Goal: Task Accomplishment & Management: Manage account settings

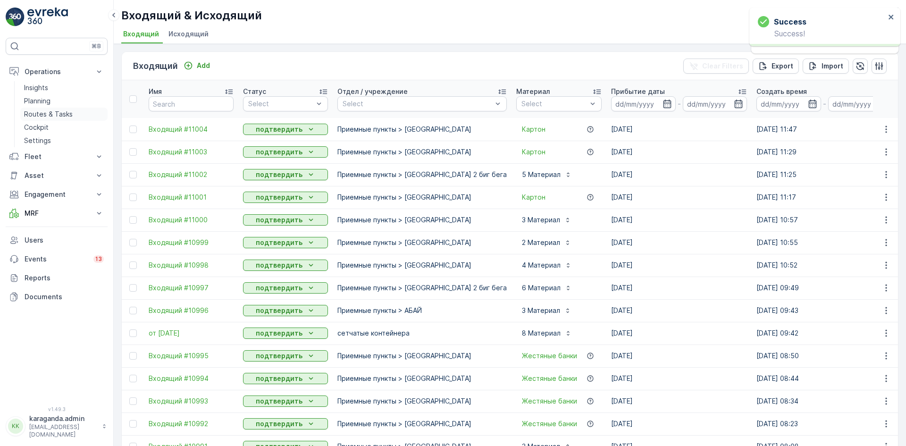
click at [42, 112] on p "Routes & Tasks" at bounding box center [48, 113] width 49 height 9
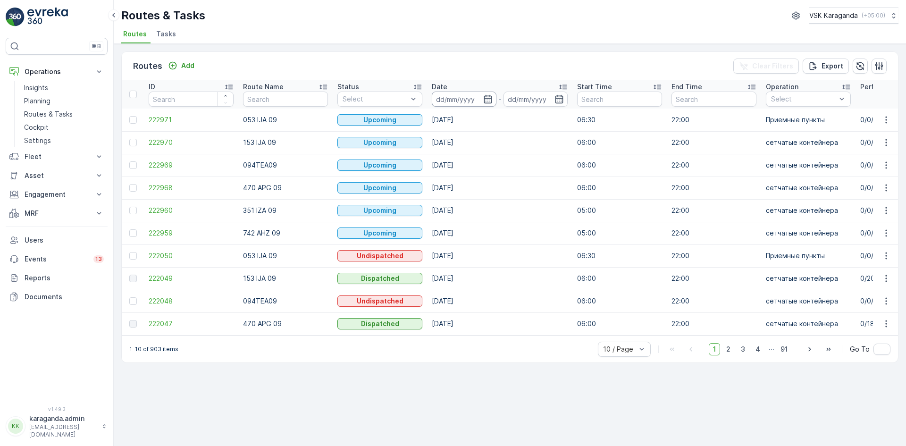
click at [489, 102] on icon "button" at bounding box center [487, 98] width 9 height 9
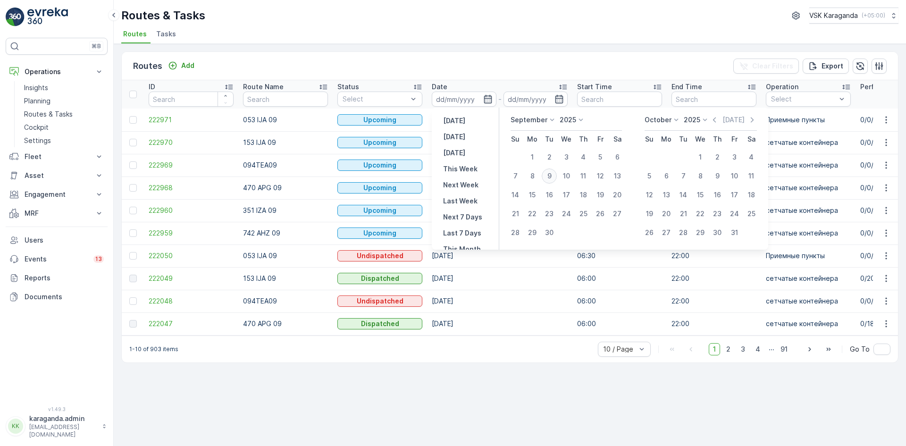
click at [550, 180] on div "9" at bounding box center [549, 175] width 15 height 15
type input "[DATE]"
click at [544, 172] on div "9" at bounding box center [549, 175] width 15 height 15
type input "[DATE]"
click at [544, 172] on div "9" at bounding box center [549, 175] width 15 height 15
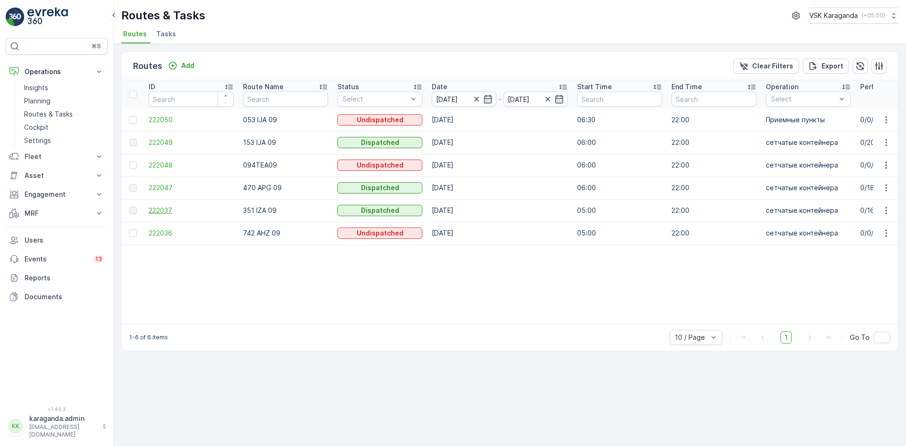
click at [160, 209] on span "222037" at bounding box center [191, 210] width 85 height 9
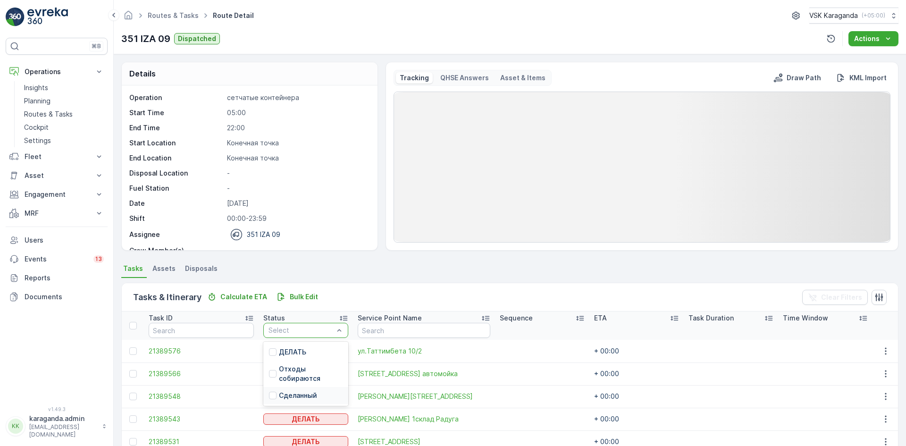
click at [312, 394] on p "Сделанный" at bounding box center [298, 395] width 38 height 9
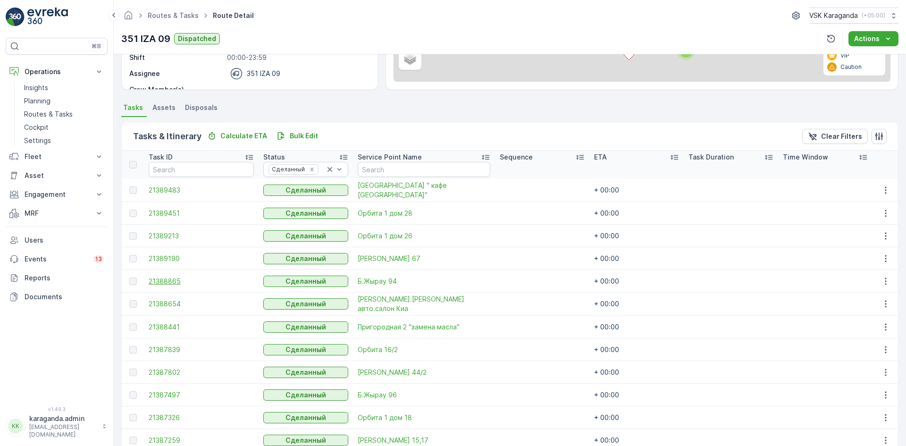
scroll to position [47, 0]
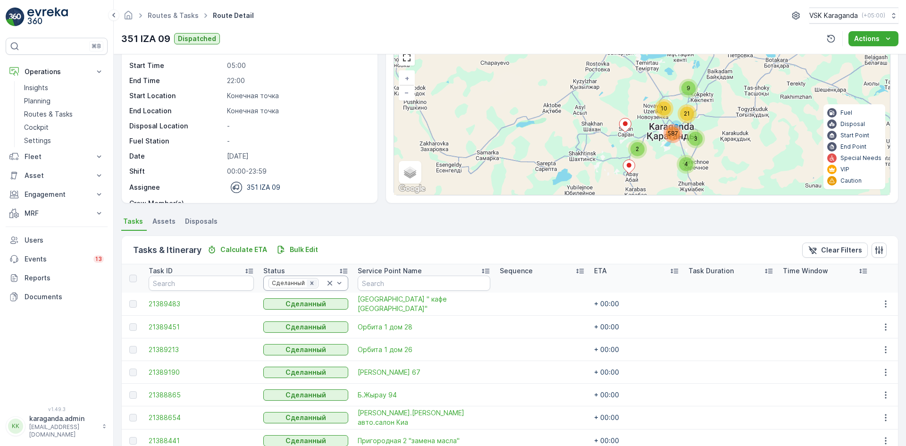
click at [314, 285] on icon "Remove Сделанный" at bounding box center [312, 283] width 7 height 7
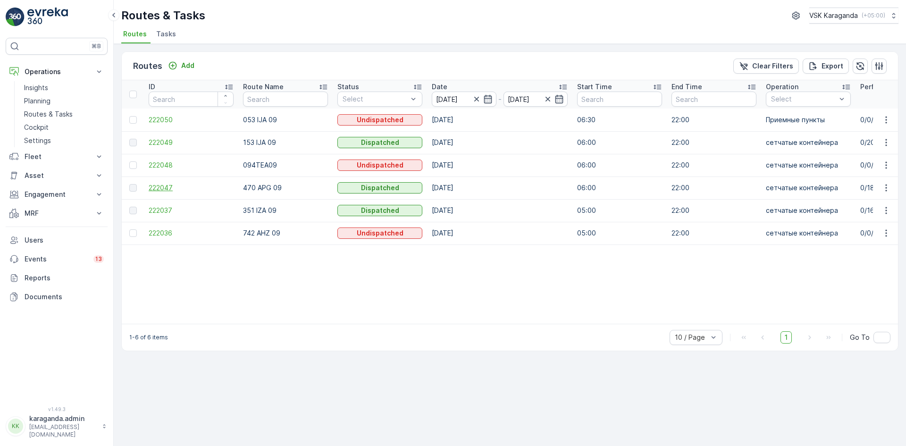
click at [168, 186] on span "222047" at bounding box center [191, 187] width 85 height 9
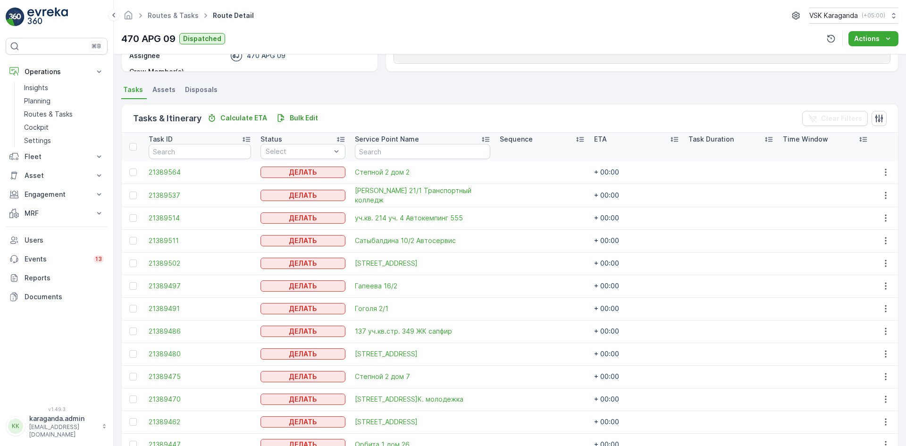
scroll to position [189, 0]
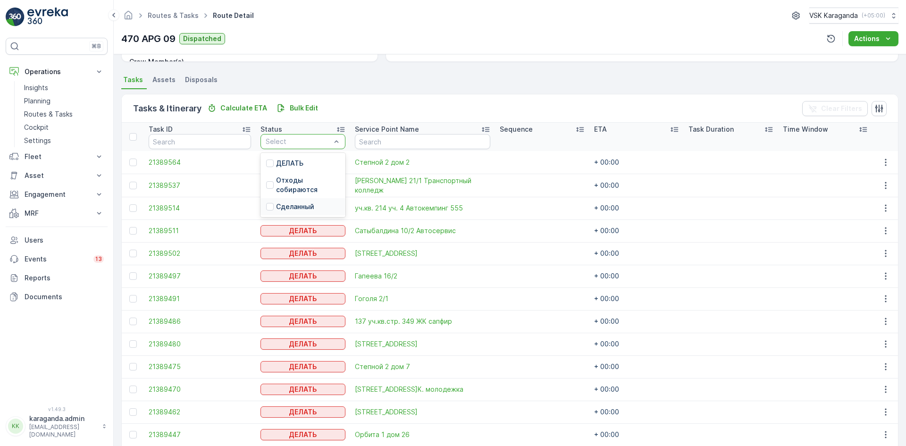
click at [294, 212] on div "Сделанный" at bounding box center [302, 206] width 85 height 17
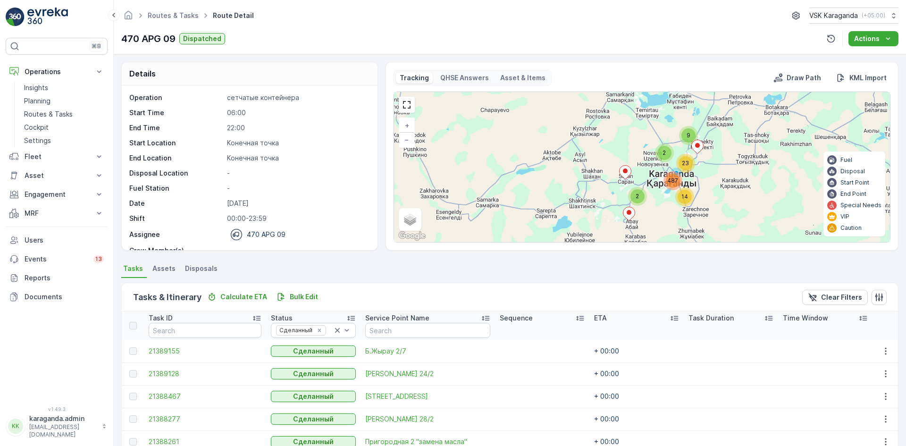
click at [194, 271] on span "Disposals" at bounding box center [201, 268] width 33 height 9
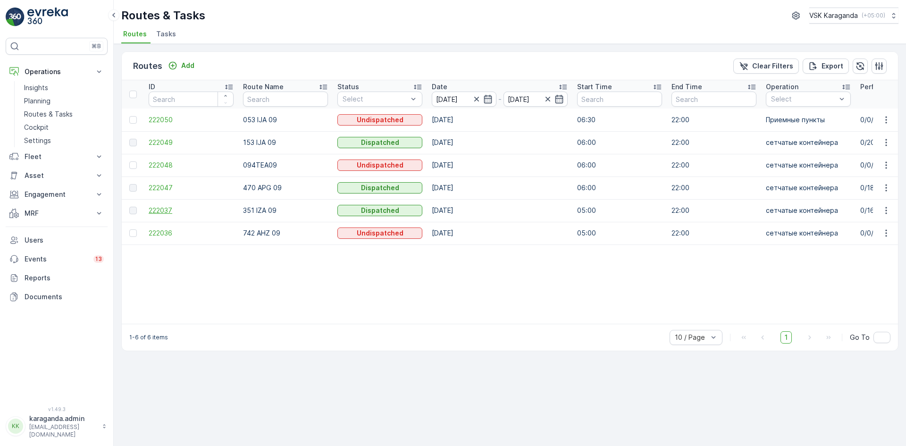
click at [154, 210] on span "222037" at bounding box center [191, 210] width 85 height 9
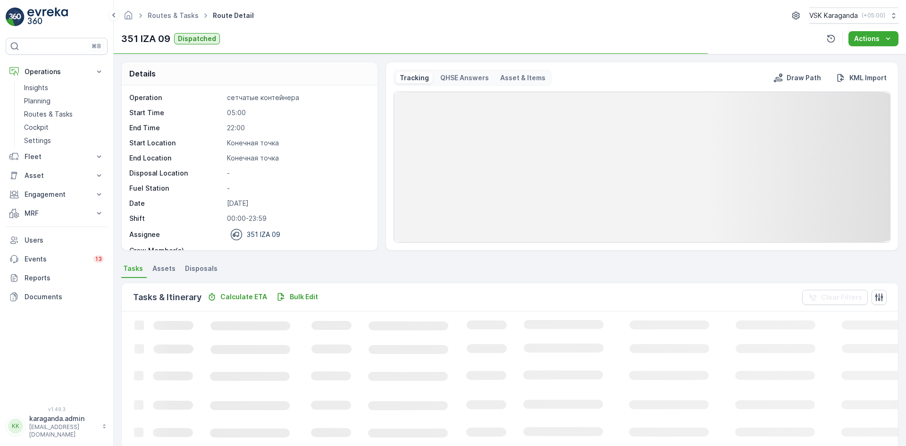
click at [198, 269] on span "Disposals" at bounding box center [201, 268] width 33 height 9
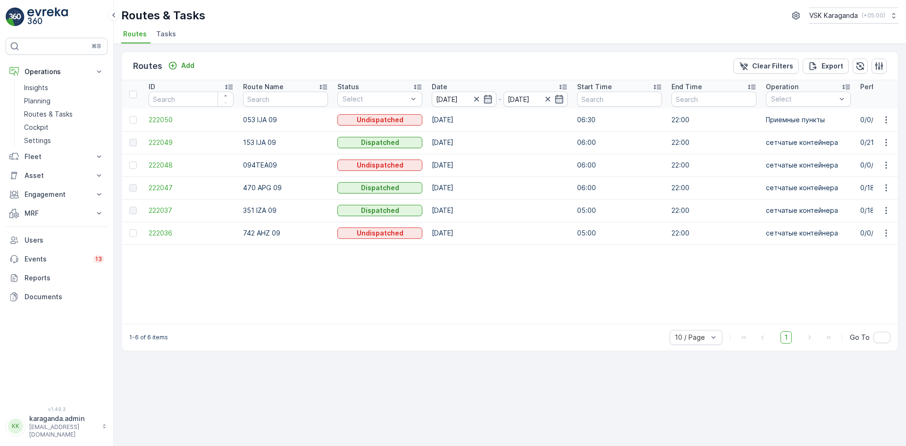
click at [143, 143] on td at bounding box center [133, 142] width 22 height 23
click at [149, 142] on td "222049" at bounding box center [191, 142] width 94 height 23
click at [152, 142] on span "222049" at bounding box center [191, 142] width 85 height 9
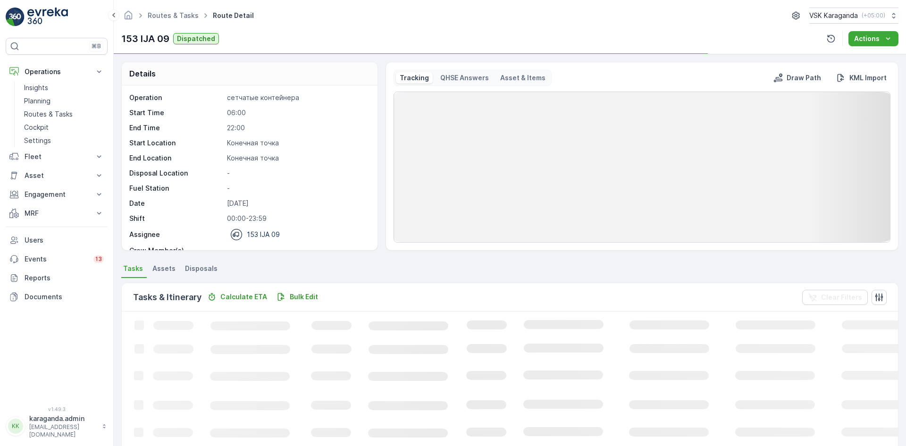
click at [202, 269] on span "Disposals" at bounding box center [201, 268] width 33 height 9
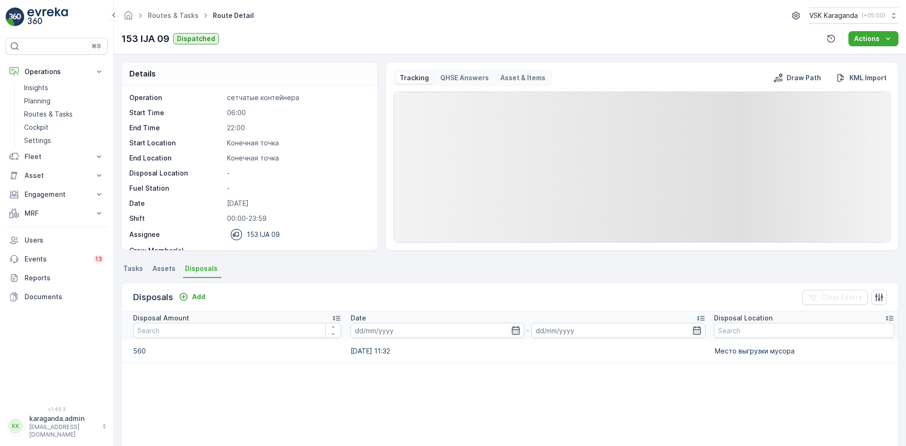
click at [130, 266] on span "Tasks" at bounding box center [133, 268] width 20 height 9
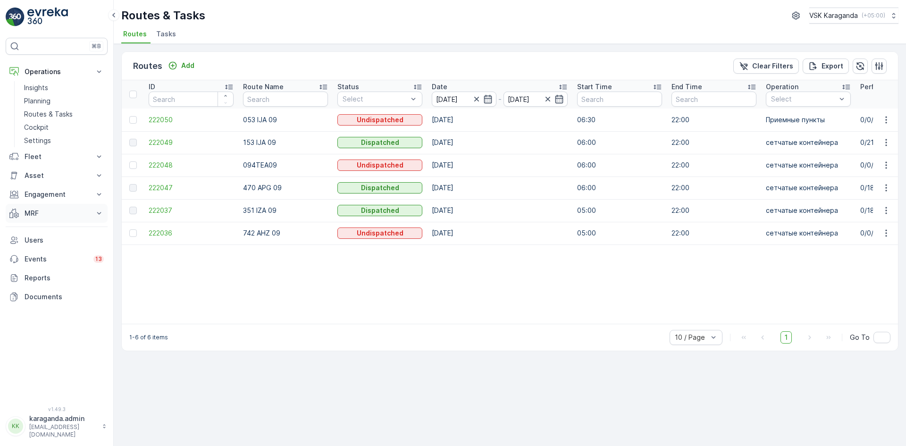
click at [34, 210] on p "MRF" at bounding box center [57, 213] width 64 height 9
click at [34, 230] on p "Входящий & Исходящий" at bounding box center [63, 229] width 79 height 9
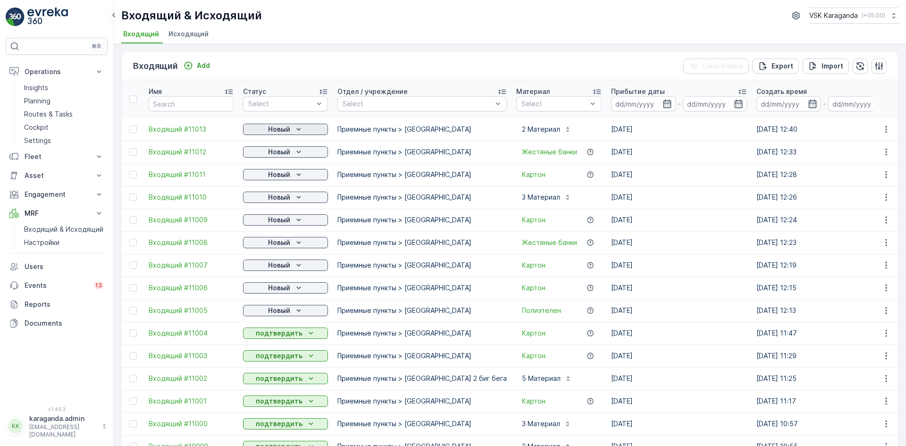
click at [288, 132] on p "Новый" at bounding box center [279, 129] width 22 height 9
click at [275, 157] on span "подтвердить" at bounding box center [270, 156] width 43 height 9
click at [276, 155] on p "Новый" at bounding box center [279, 151] width 22 height 9
click at [269, 180] on span "подтвердить" at bounding box center [270, 179] width 43 height 9
click at [275, 177] on p "Новый" at bounding box center [279, 174] width 22 height 9
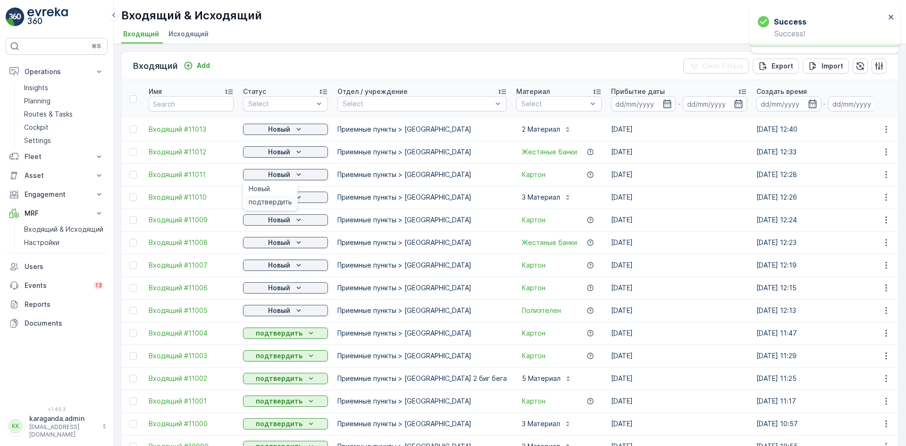
click at [273, 197] on span "подтвердить" at bounding box center [270, 201] width 43 height 9
click at [271, 225] on span "подтвердить" at bounding box center [270, 224] width 43 height 9
click at [275, 218] on p "Новый" at bounding box center [279, 219] width 22 height 9
click at [273, 244] on span "подтвердить" at bounding box center [270, 247] width 43 height 9
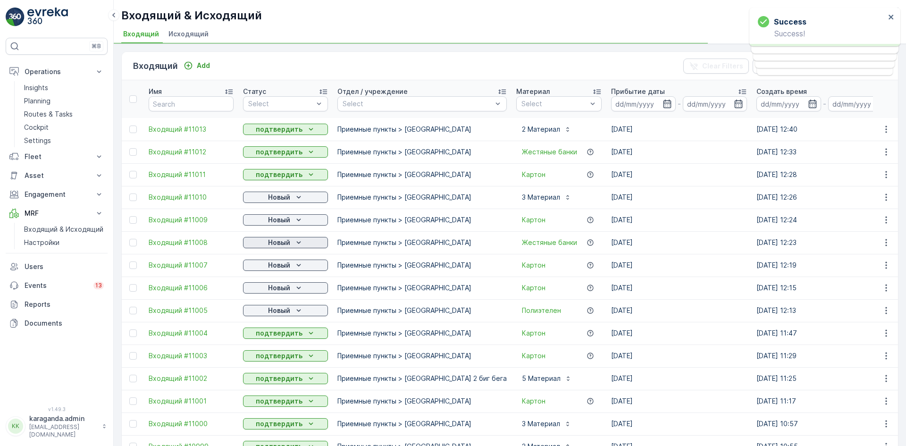
click at [267, 239] on div "Новый" at bounding box center [285, 242] width 77 height 9
click at [266, 269] on span "подтвердить" at bounding box center [270, 269] width 43 height 9
click at [278, 267] on p "Новый" at bounding box center [279, 264] width 22 height 9
click at [271, 294] on div "Новый" at bounding box center [285, 287] width 85 height 13
click at [274, 266] on p "Новый" at bounding box center [279, 264] width 22 height 9
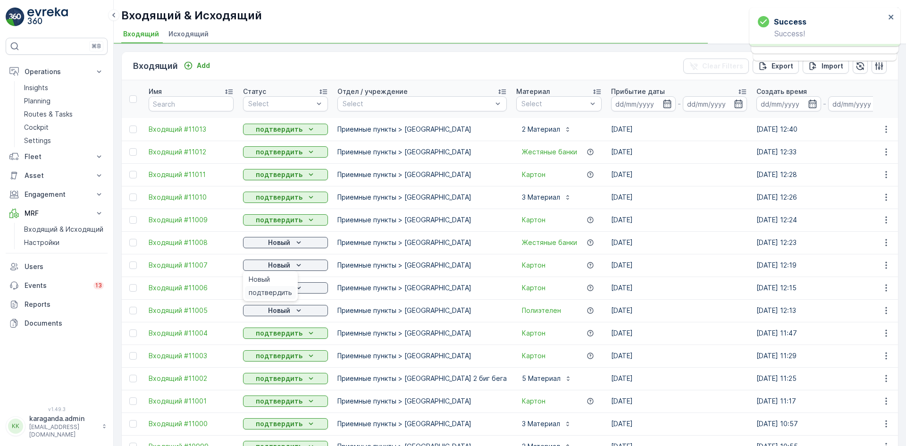
click at [267, 290] on span "подтвердить" at bounding box center [270, 292] width 43 height 9
click at [279, 284] on p "Новый" at bounding box center [279, 287] width 22 height 9
click at [268, 313] on span "подтвердить" at bounding box center [270, 315] width 43 height 9
click at [275, 311] on p "Новый" at bounding box center [279, 310] width 22 height 9
click at [282, 287] on p "Новый" at bounding box center [279, 287] width 22 height 9
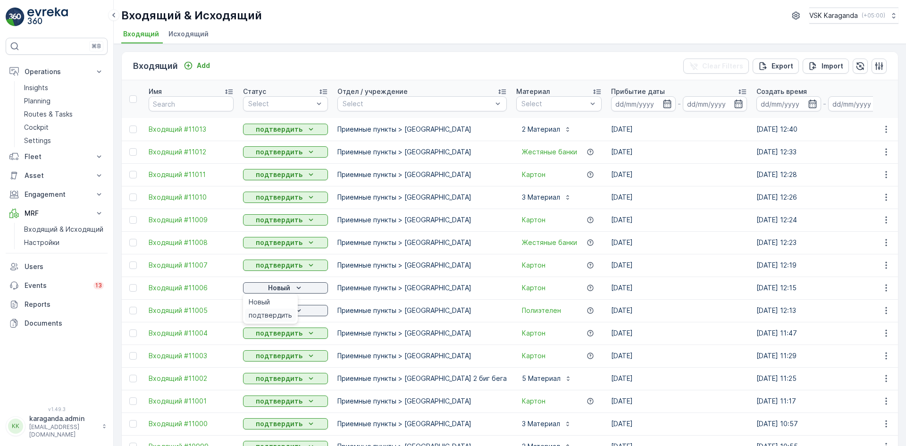
click at [274, 316] on span "подтвердить" at bounding box center [270, 315] width 43 height 9
click at [275, 312] on p "Новый" at bounding box center [279, 310] width 22 height 9
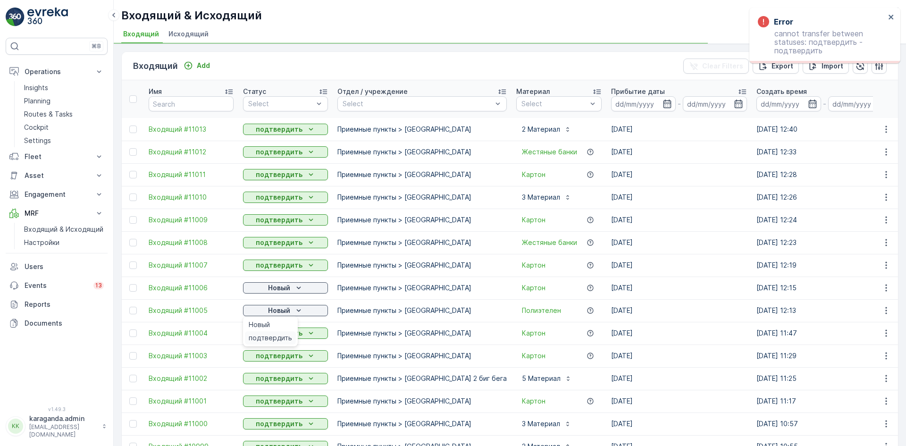
click at [268, 336] on span "подтвердить" at bounding box center [270, 337] width 43 height 9
click at [282, 309] on p "Новый" at bounding box center [279, 310] width 22 height 9
click at [277, 339] on span "подтвердить" at bounding box center [270, 337] width 43 height 9
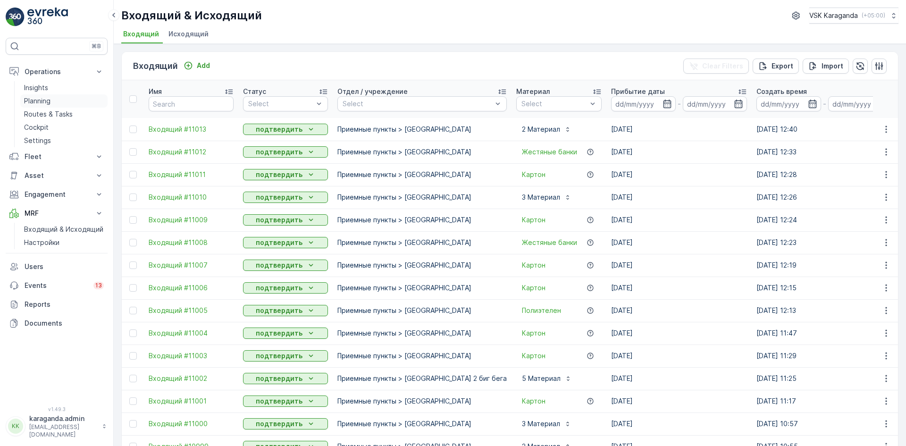
click at [33, 97] on p "Planning" at bounding box center [37, 100] width 26 height 9
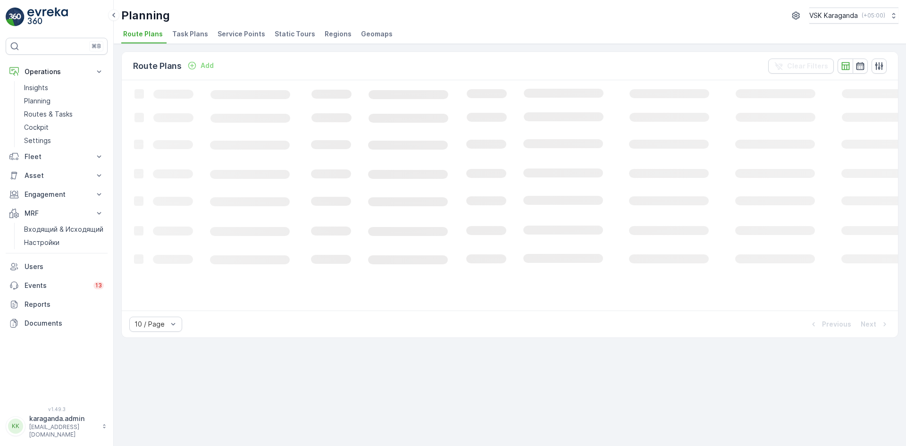
click at [227, 32] on span "Service Points" at bounding box center [242, 33] width 48 height 9
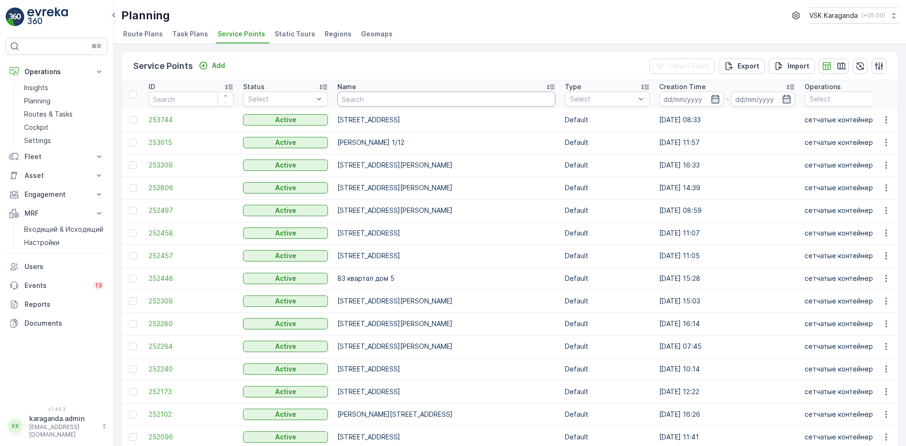
click at [392, 95] on input "text" at bounding box center [446, 99] width 218 height 15
type input "жамбыла"
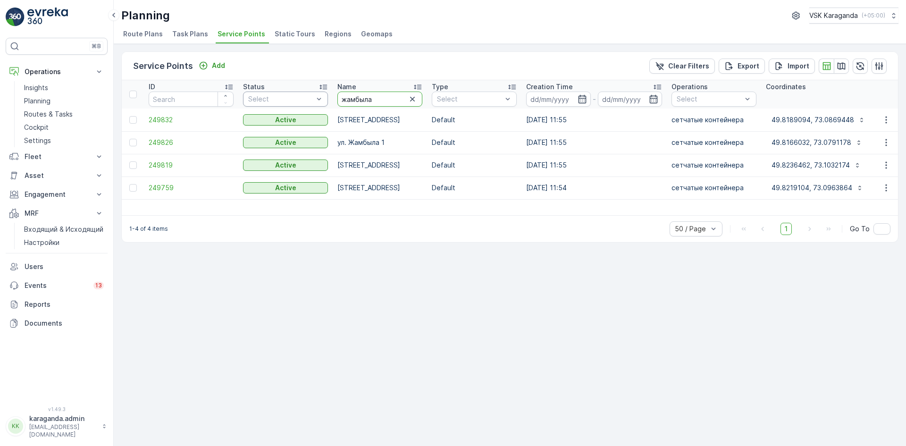
drag, startPoint x: 377, startPoint y: 92, endPoint x: 299, endPoint y: 95, distance: 77.9
click at [304, 92] on tr "ID Status Select Name жамбыла Type Select Creation Time - Operations Select Coo…" at bounding box center [844, 94] width 1445 height 28
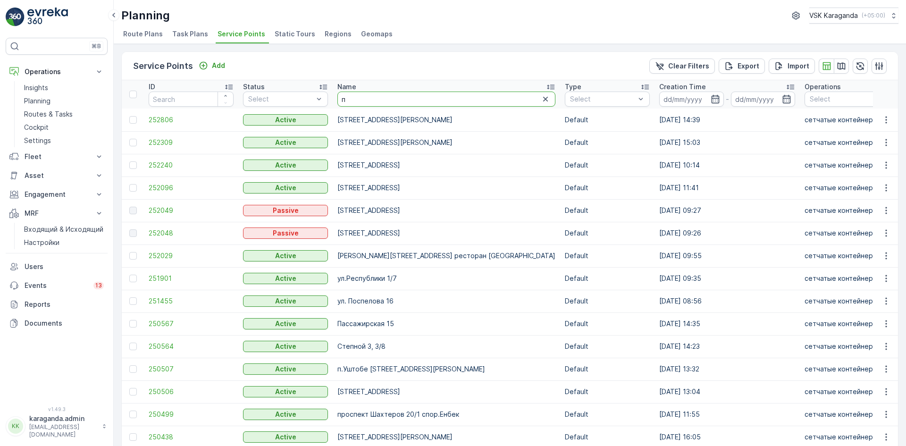
click at [348, 96] on input "п" at bounding box center [446, 99] width 218 height 15
type input "поспелова"
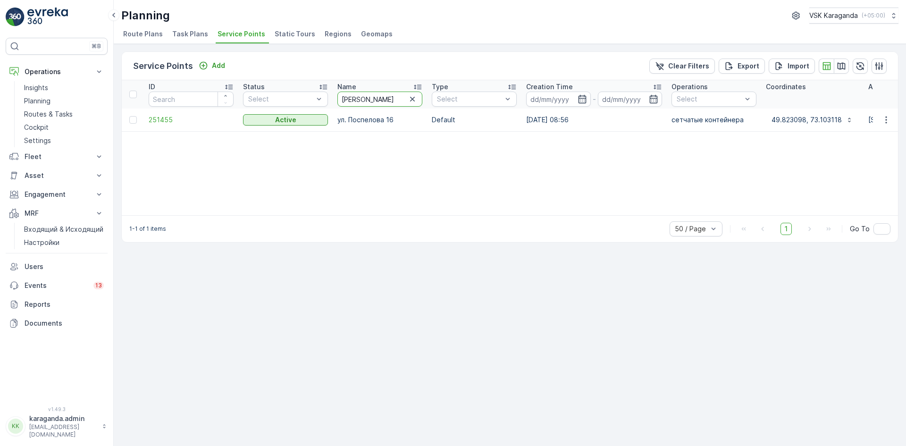
drag, startPoint x: 388, startPoint y: 97, endPoint x: 208, endPoint y: 101, distance: 180.8
click at [209, 97] on tr "ID Status Select Name поспелова Type Select Creation Time - Operations Select C…" at bounding box center [829, 94] width 1415 height 28
type input "жамбыла"
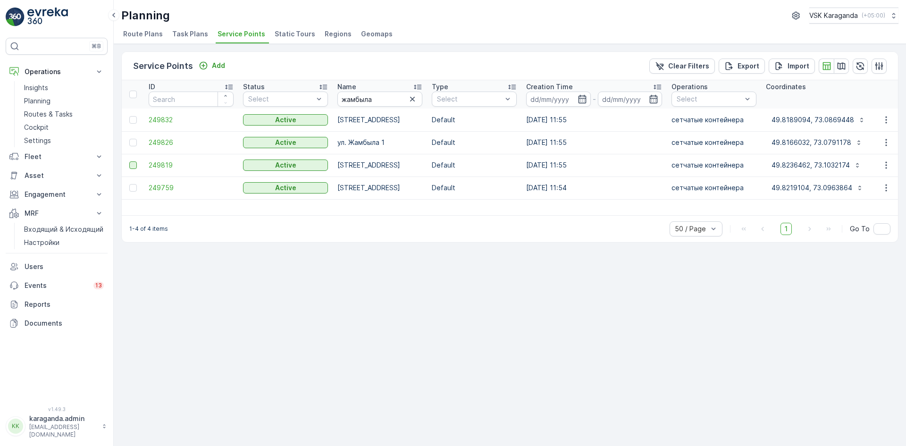
click at [132, 168] on div at bounding box center [133, 165] width 8 height 8
click at [129, 161] on input "checkbox" at bounding box center [129, 161] width 0 height 0
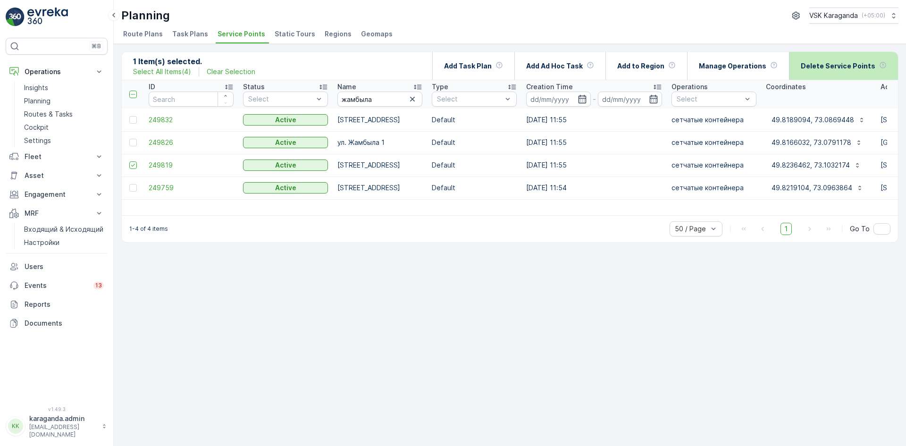
click at [811, 64] on p "Delete Service Points" at bounding box center [838, 65] width 75 height 9
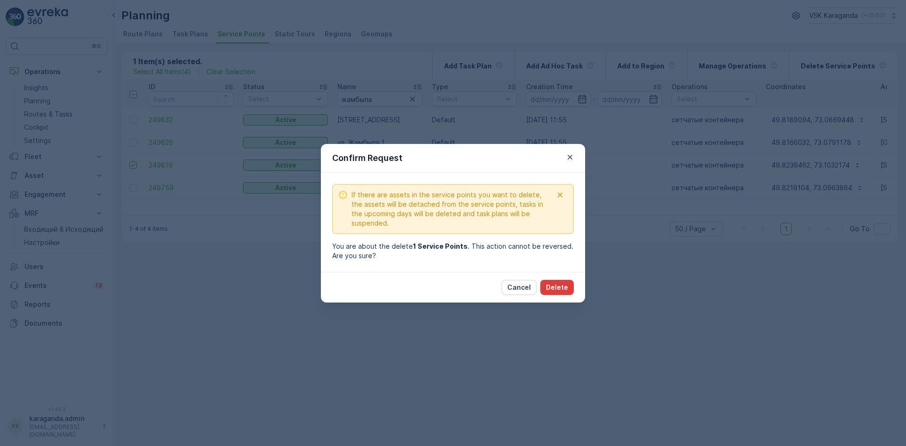
click at [551, 285] on p "Delete" at bounding box center [557, 287] width 22 height 9
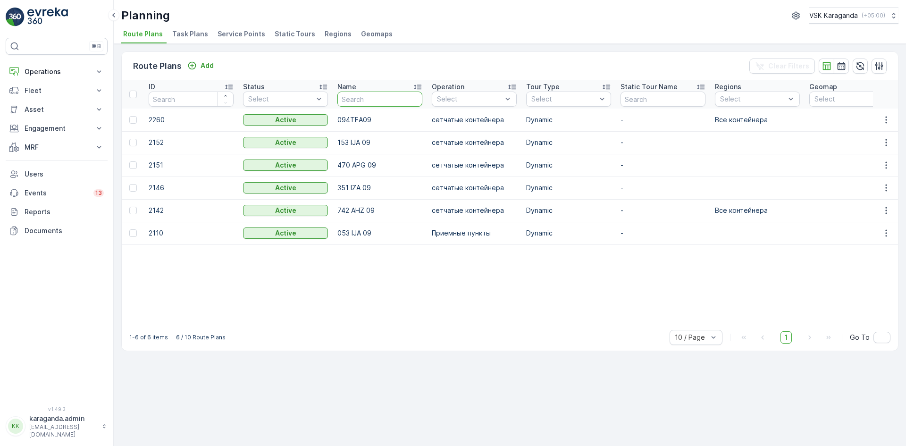
click at [352, 99] on input "text" at bounding box center [379, 99] width 85 height 15
click at [245, 30] on span "Service Points" at bounding box center [242, 33] width 48 height 9
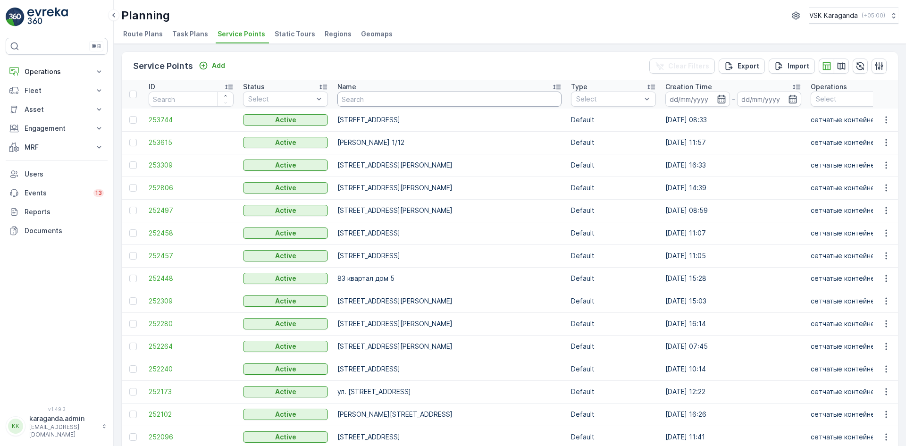
click at [349, 99] on input "text" at bounding box center [449, 99] width 224 height 15
type input "пол"
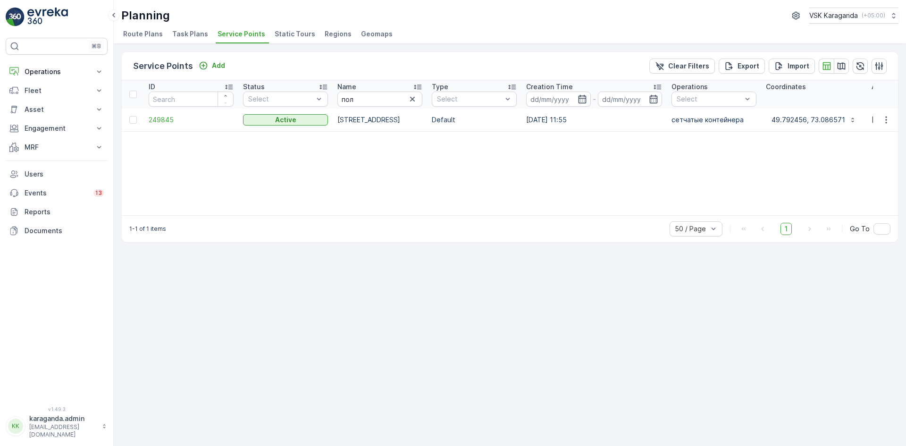
click at [367, 91] on div "Name" at bounding box center [379, 86] width 85 height 9
click at [352, 100] on input "пол" at bounding box center [379, 99] width 85 height 15
type input "поспелова"
click at [150, 117] on span "251455" at bounding box center [191, 119] width 85 height 9
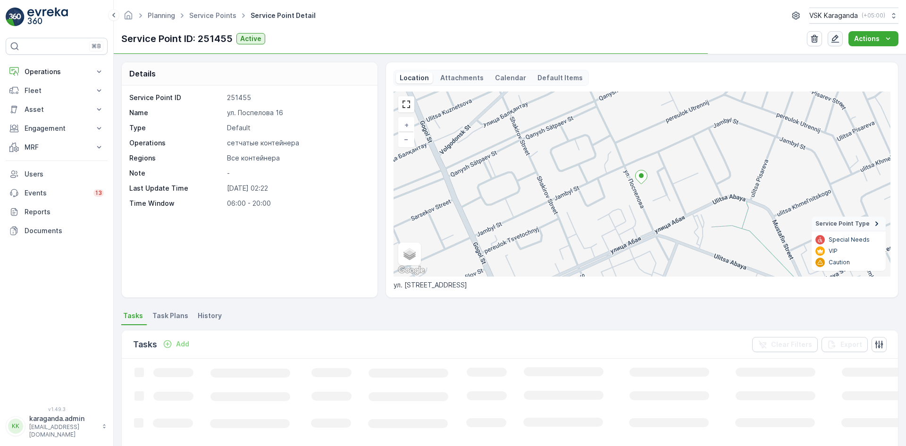
click at [839, 39] on icon "button" at bounding box center [835, 38] width 9 height 9
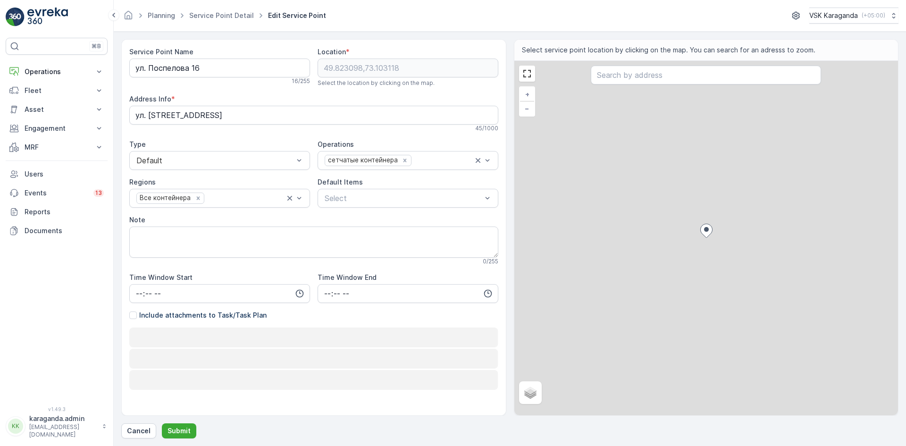
type input "06:00"
type input "20:00"
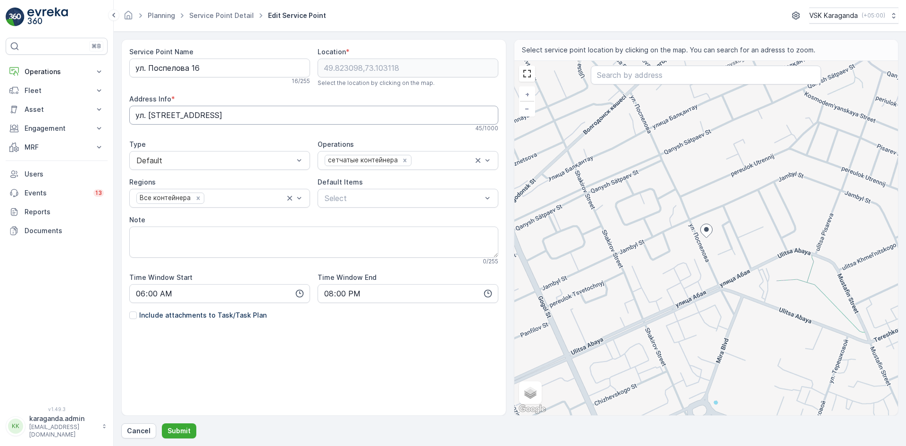
click at [202, 115] on Info "ул. [STREET_ADDRESS]" at bounding box center [313, 115] width 369 height 19
click at [244, 72] on Name "ул. Поспелова 16" at bounding box center [219, 68] width 181 height 19
type Name "ул. Поспелова 16 Жамбыла 99"
click at [176, 436] on button "Submit" at bounding box center [179, 430] width 34 height 15
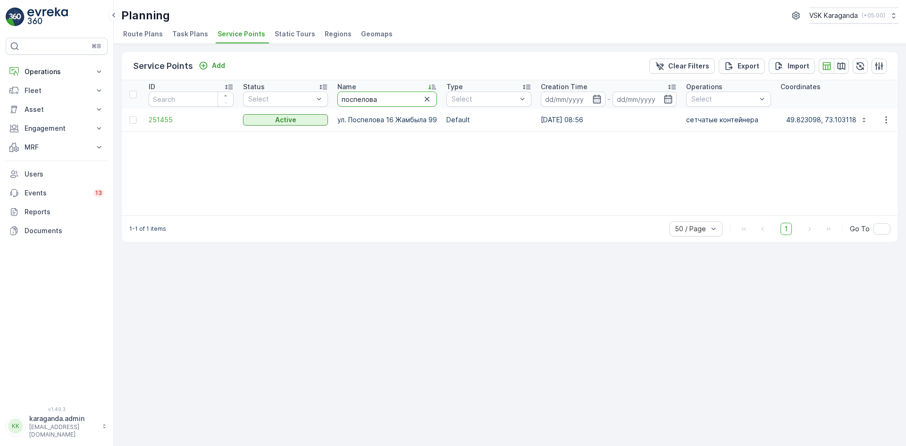
drag, startPoint x: 386, startPoint y: 99, endPoint x: 243, endPoint y: 101, distance: 143.5
click at [243, 101] on tr "ID Status Select Name поспелова Type Select Creation Time - Operations Select C…" at bounding box center [821, 94] width 1399 height 28
type input "жамбыла"
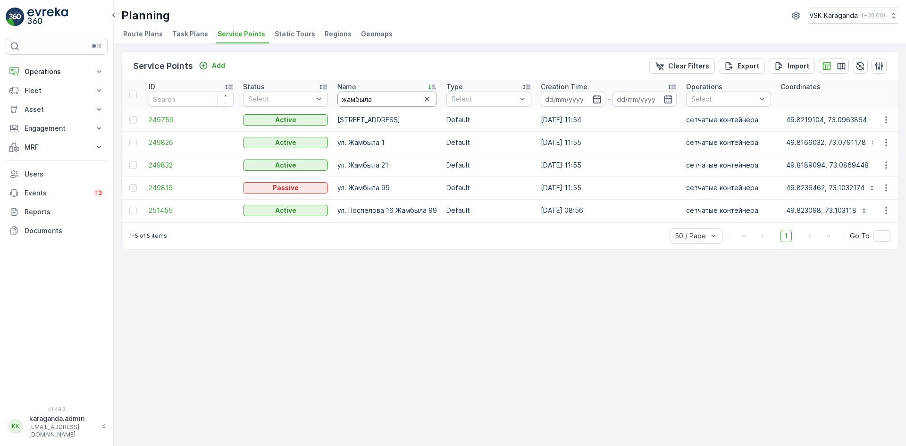
click at [392, 97] on input "жамбыла" at bounding box center [387, 99] width 100 height 15
type input "[STREET_ADDRESS]"
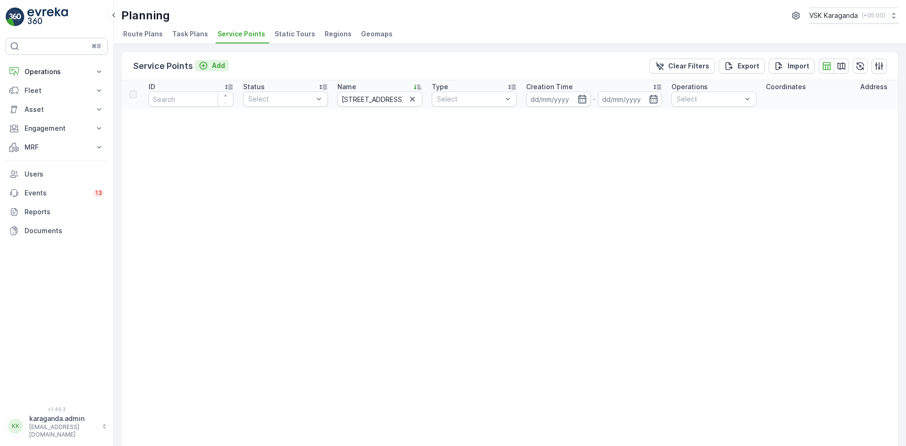
click at [210, 67] on div "Add" at bounding box center [212, 65] width 26 height 9
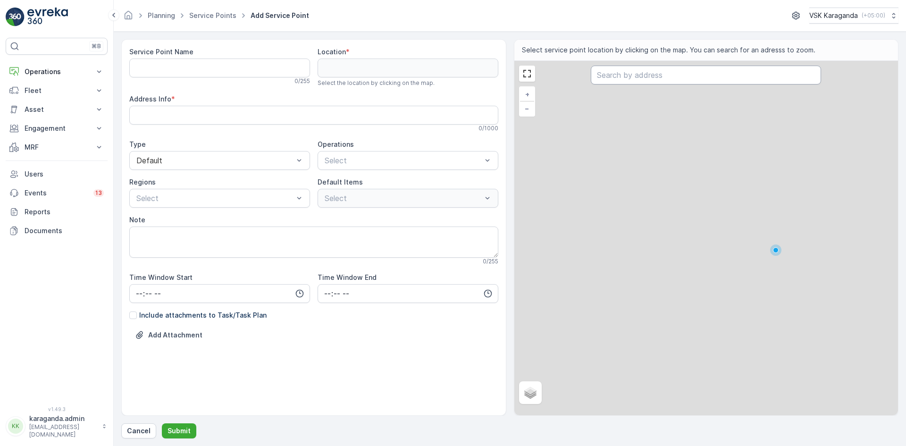
click at [613, 76] on input "text" at bounding box center [706, 75] width 230 height 19
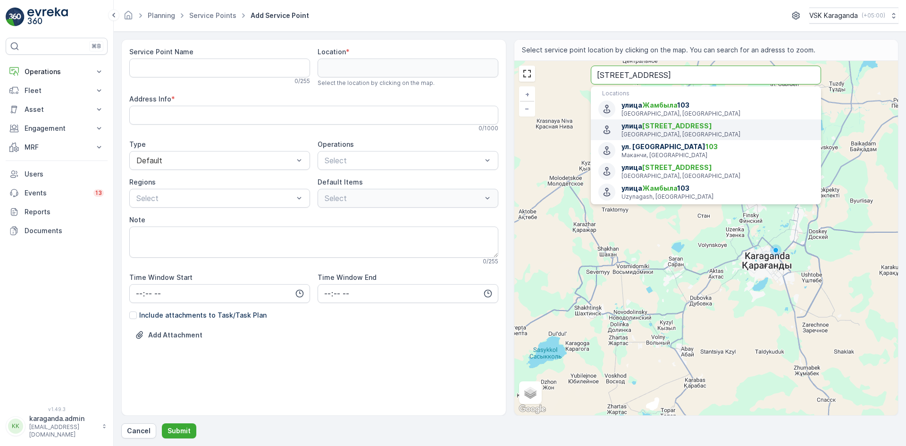
type input "[STREET_ADDRESS]"
click at [667, 106] on span "Жамбыла" at bounding box center [659, 105] width 35 height 8
type input "49.82384210000001,73.1042664"
type Info "[STREET_ADDRESS]"
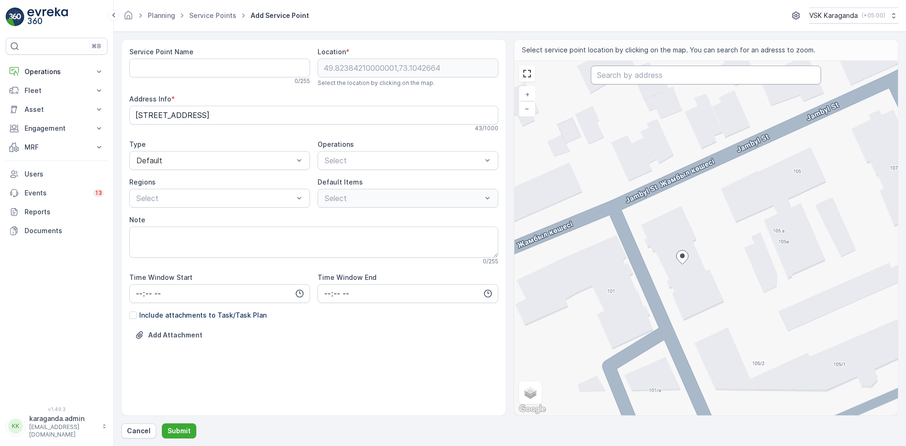
click at [642, 73] on input "text" at bounding box center [706, 75] width 230 height 19
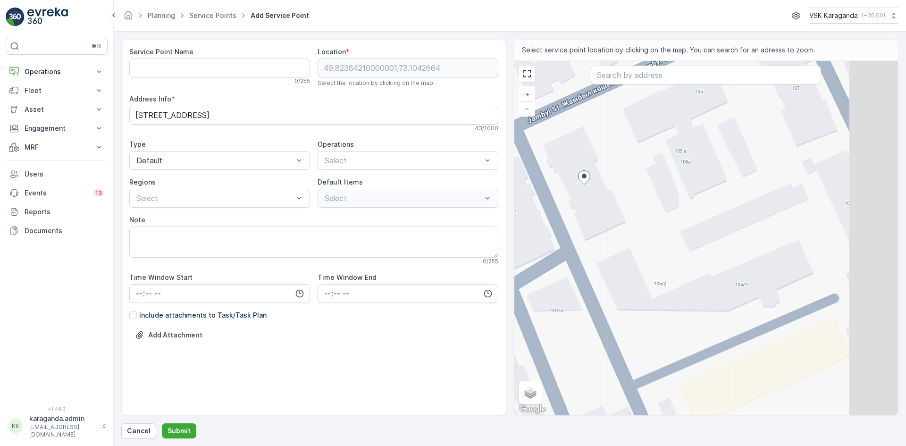
drag, startPoint x: 759, startPoint y: 274, endPoint x: 660, endPoint y: 193, distance: 128.2
click at [660, 193] on div "+ − Satellite Roadmap Terrain Hybrid Leaflet Keyboard shortcuts Map Data Map da…" at bounding box center [706, 238] width 384 height 354
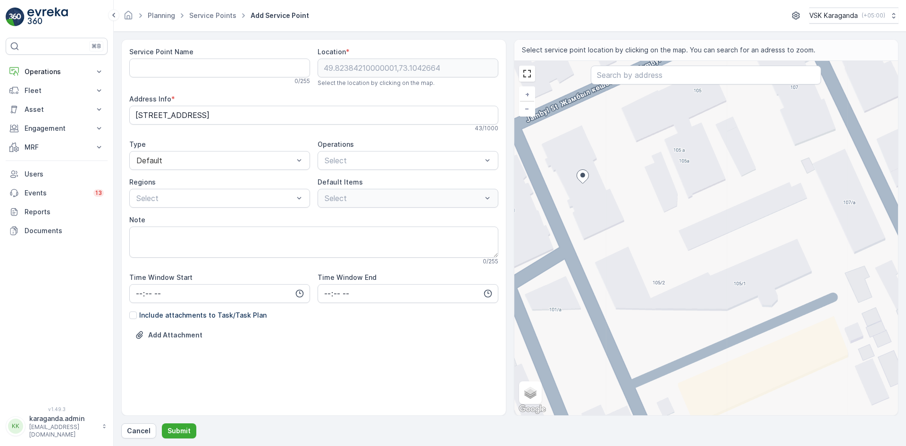
click at [695, 160] on div "+ − Satellite Roadmap Terrain Hybrid Leaflet Keyboard shortcuts Map Data Map da…" at bounding box center [706, 238] width 384 height 354
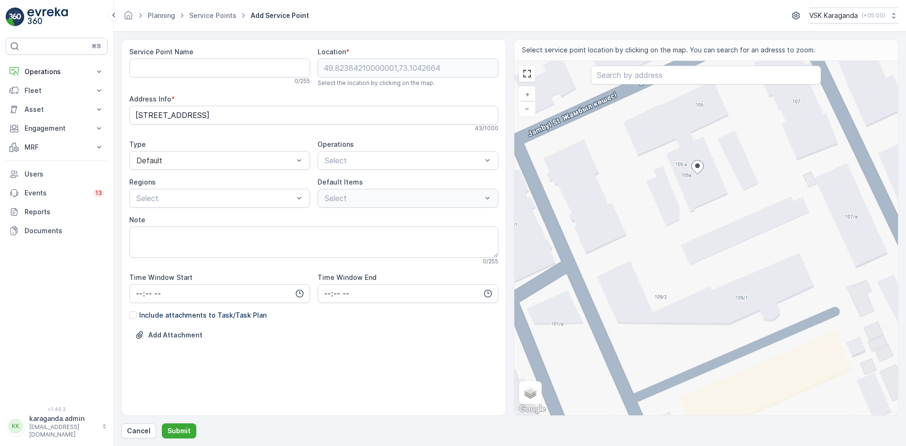
type input "49.82392848265173,73.10490721123452"
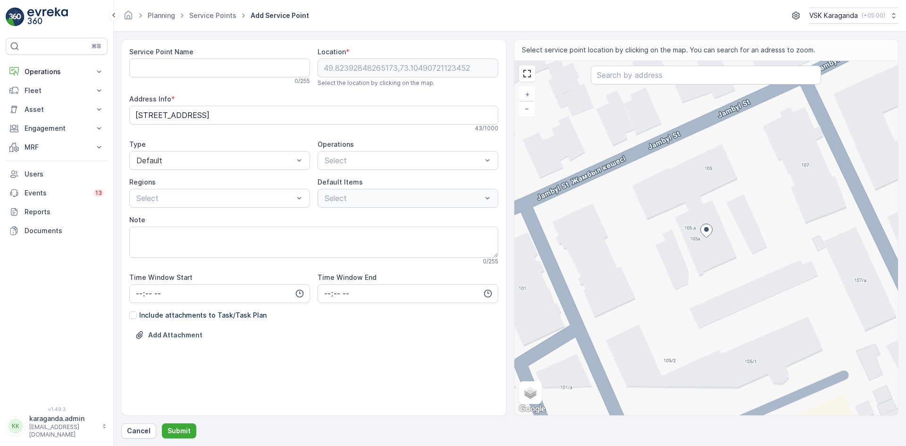
type Info "[STREET_ADDRESS]"
click at [659, 256] on div "+ − Satellite Roadmap Terrain Hybrid Leaflet Keyboard shortcuts Map Data Map da…" at bounding box center [706, 238] width 384 height 354
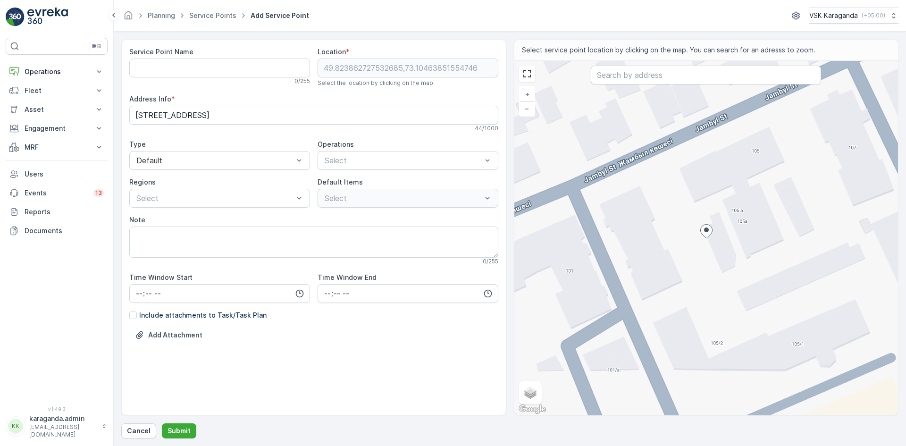
click at [719, 208] on div "+ − Satellite Roadmap Terrain Hybrid Leaflet Keyboard shortcuts Map Data Map da…" at bounding box center [706, 238] width 384 height 354
type input "49.823975203339906,73.10471382841568"
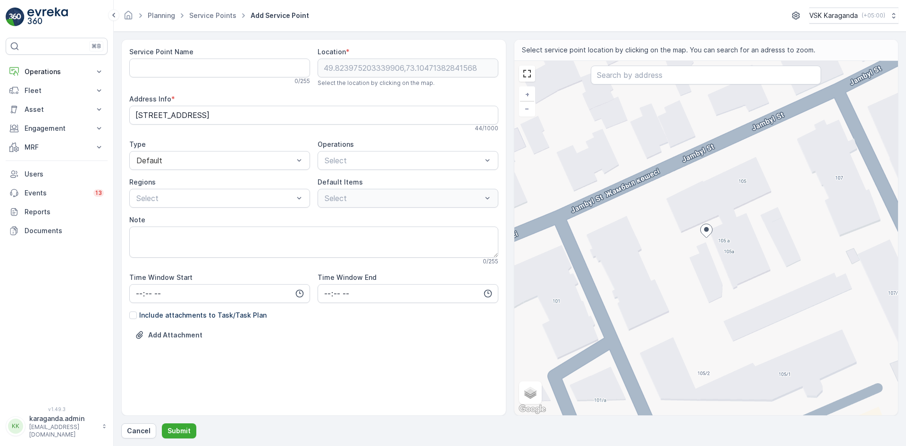
type Info "[STREET_ADDRESS]"
click at [146, 64] on Name "Service Point Name" at bounding box center [219, 68] width 181 height 19
type Name "[STREET_ADDRESS]"
click at [332, 184] on span "сетчатыe контейнера" at bounding box center [362, 183] width 78 height 8
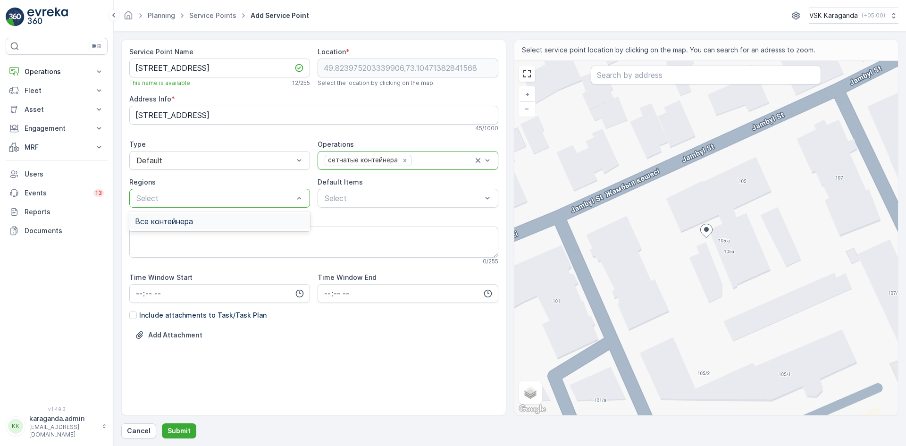
click at [190, 215] on div "Все контейнера" at bounding box center [219, 221] width 181 height 16
click at [132, 295] on input "time" at bounding box center [219, 293] width 181 height 19
click at [137, 387] on span "06" at bounding box center [139, 388] width 8 height 9
type input "06:00"
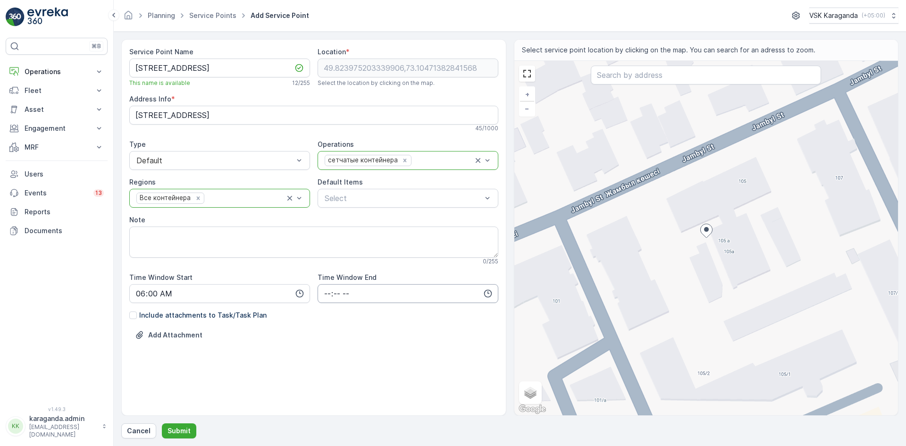
click at [324, 296] on input "time" at bounding box center [408, 293] width 181 height 19
click at [329, 376] on span "22" at bounding box center [327, 375] width 8 height 9
type input "22:00"
click at [173, 437] on button "Submit" at bounding box center [179, 430] width 34 height 15
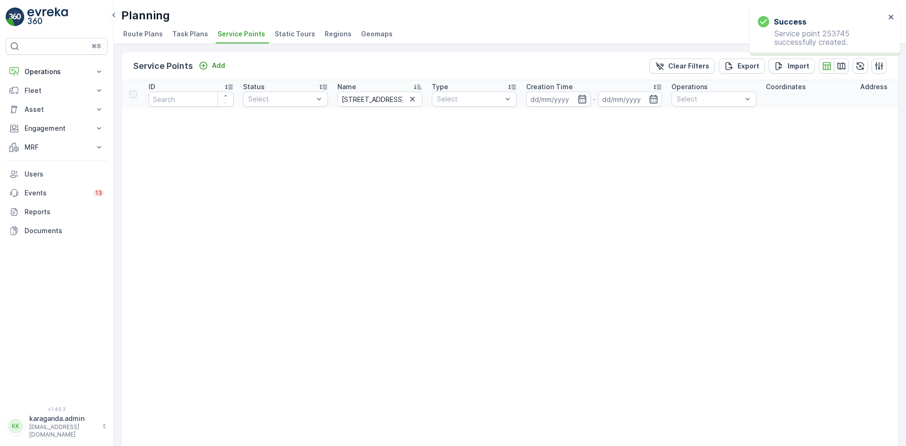
click at [233, 25] on div "Planning VSK [GEOGRAPHIC_DATA] ( +05:00 ) Route Plans Task Plans Service Points…" at bounding box center [510, 22] width 792 height 44
click at [229, 40] on li "Service Points" at bounding box center [242, 35] width 53 height 16
click at [40, 69] on p "Operations" at bounding box center [57, 71] width 64 height 9
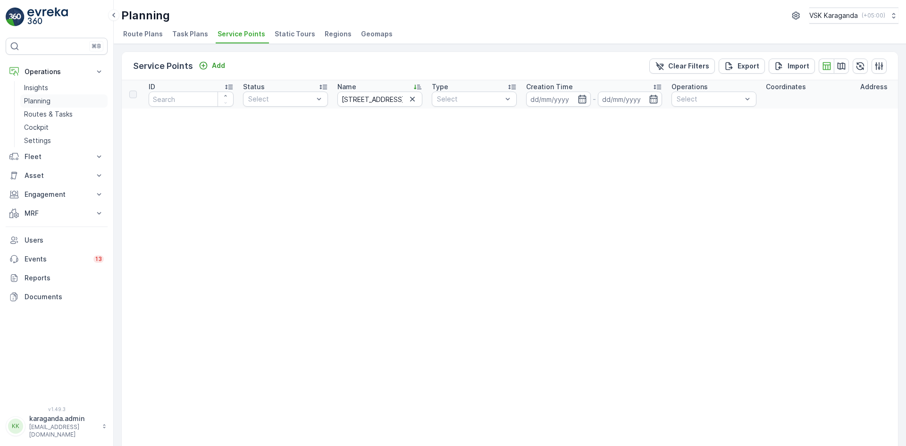
click at [37, 97] on p "Planning" at bounding box center [37, 100] width 26 height 9
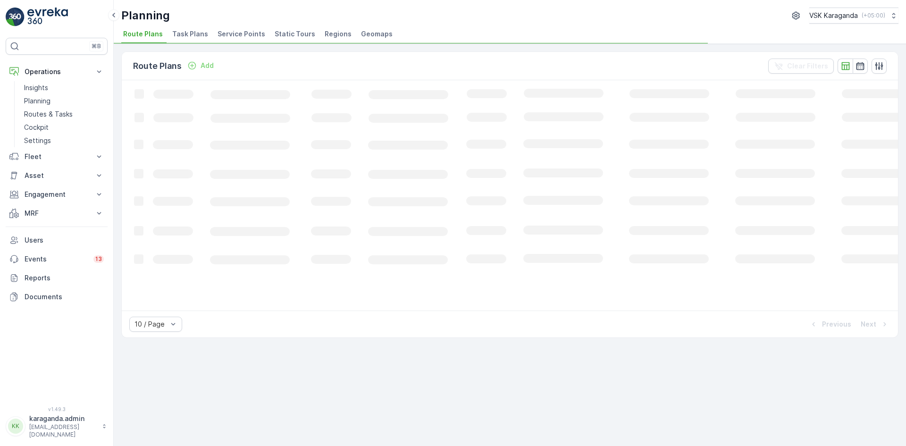
click at [235, 32] on span "Service Points" at bounding box center [242, 33] width 48 height 9
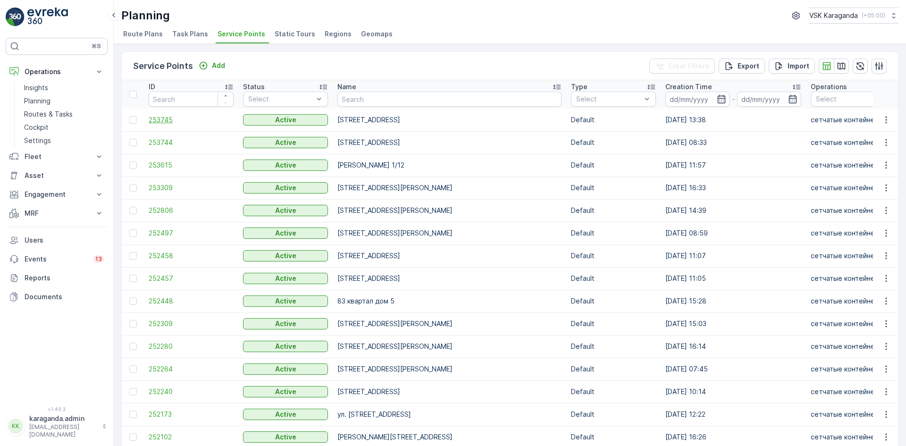
drag, startPoint x: 137, startPoint y: 118, endPoint x: 162, endPoint y: 118, distance: 25.5
click at [137, 118] on div at bounding box center [134, 120] width 10 height 8
click at [129, 116] on input "checkbox" at bounding box center [129, 116] width 0 height 0
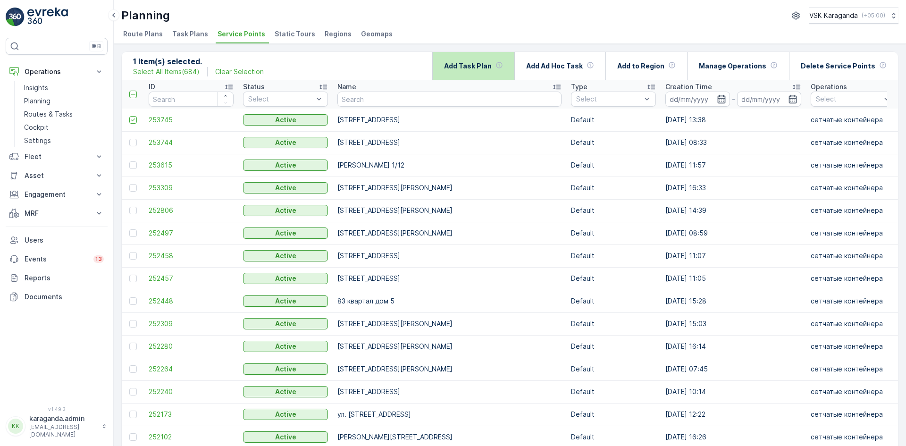
click at [481, 63] on p "Add Task Plan" at bounding box center [468, 65] width 48 height 9
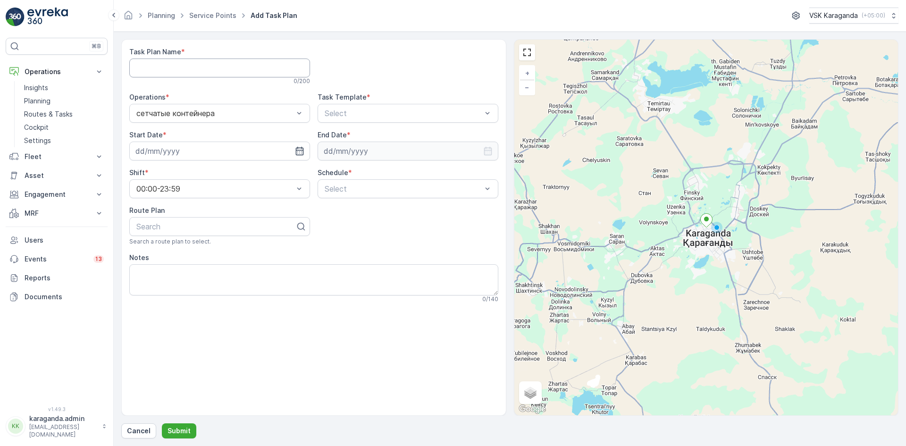
click at [177, 64] on Name "Task Plan Name" at bounding box center [219, 68] width 181 height 19
type Name "все контейнера"
click at [336, 152] on span "CSK - Сбор отходов" at bounding box center [361, 152] width 76 height 8
click at [191, 150] on input at bounding box center [219, 151] width 181 height 19
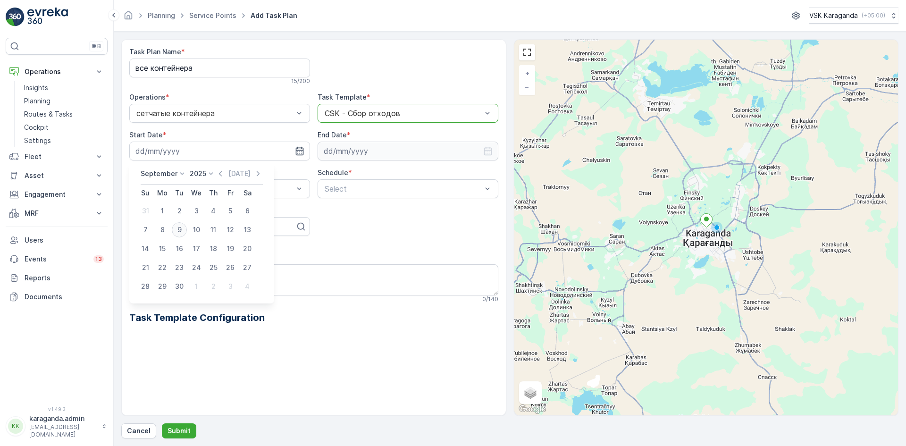
click at [180, 229] on div "9" at bounding box center [179, 229] width 15 height 15
type input "[DATE]"
click at [353, 154] on input at bounding box center [408, 151] width 181 height 19
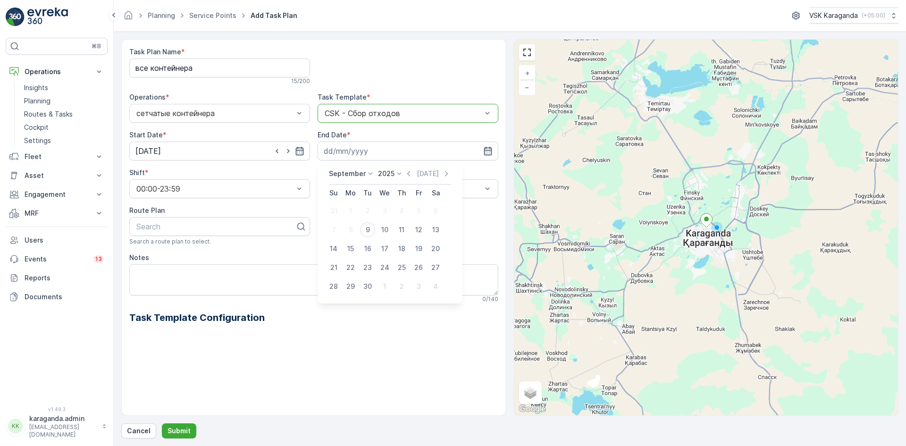
click at [346, 172] on p "September" at bounding box center [347, 173] width 37 height 9
click at [355, 262] on span "December" at bounding box center [351, 260] width 33 height 9
click at [383, 175] on p "2025" at bounding box center [383, 173] width 17 height 9
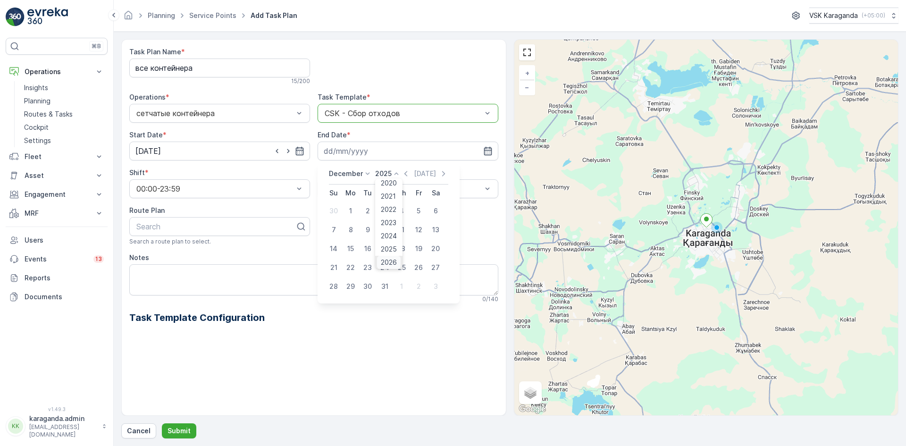
click at [391, 260] on span "2026" at bounding box center [389, 262] width 16 height 9
click at [402, 286] on div "31" at bounding box center [401, 286] width 15 height 15
type input "[DATE]"
click at [342, 227] on span "Weekly" at bounding box center [335, 228] width 25 height 8
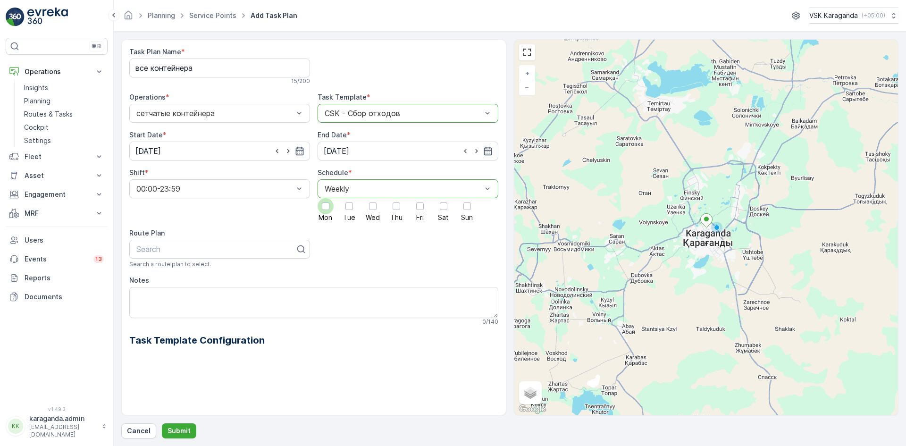
click at [319, 207] on div at bounding box center [326, 206] width 16 height 16
click at [326, 198] on input "Mon" at bounding box center [326, 198] width 0 height 0
click at [341, 207] on label "Tue" at bounding box center [349, 209] width 16 height 23
click at [349, 198] on input "Tue" at bounding box center [349, 198] width 0 height 0
click at [388, 206] on div at bounding box center [396, 206] width 16 height 16
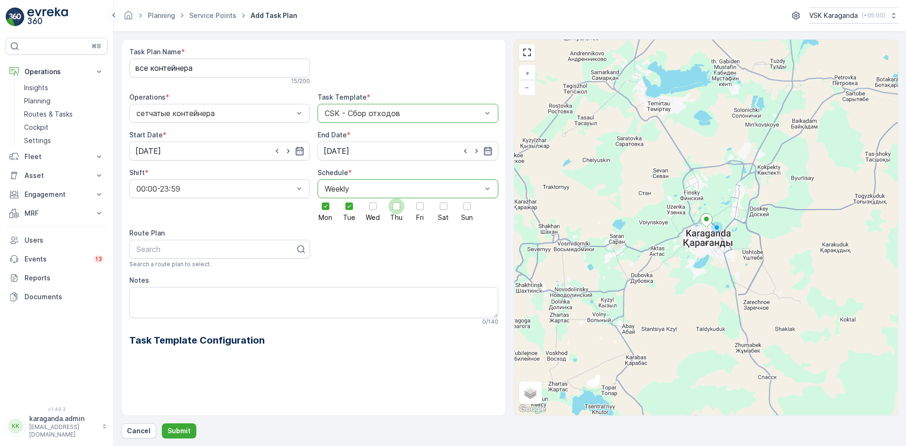
click at [396, 198] on input "Thu" at bounding box center [396, 198] width 0 height 0
drag, startPoint x: 373, startPoint y: 210, endPoint x: 407, endPoint y: 211, distance: 34.0
click at [373, 210] on div at bounding box center [373, 206] width 16 height 16
click at [373, 198] on input "Wed" at bounding box center [373, 198] width 0 height 0
click at [420, 210] on div at bounding box center [420, 206] width 16 height 16
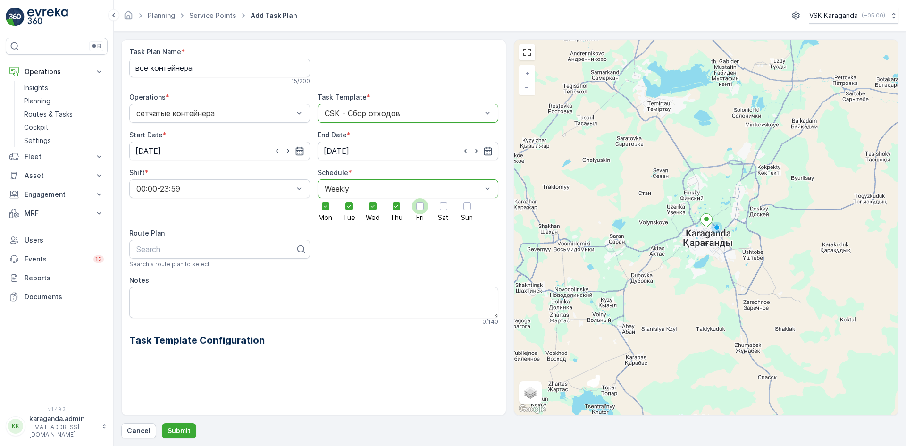
click at [420, 198] on input "Fri" at bounding box center [420, 198] width 0 height 0
click at [446, 209] on div at bounding box center [444, 206] width 8 height 8
click at [444, 198] on input "Sat" at bounding box center [444, 198] width 0 height 0
click at [470, 209] on div at bounding box center [467, 206] width 8 height 8
click at [467, 198] on input "Sun" at bounding box center [467, 198] width 0 height 0
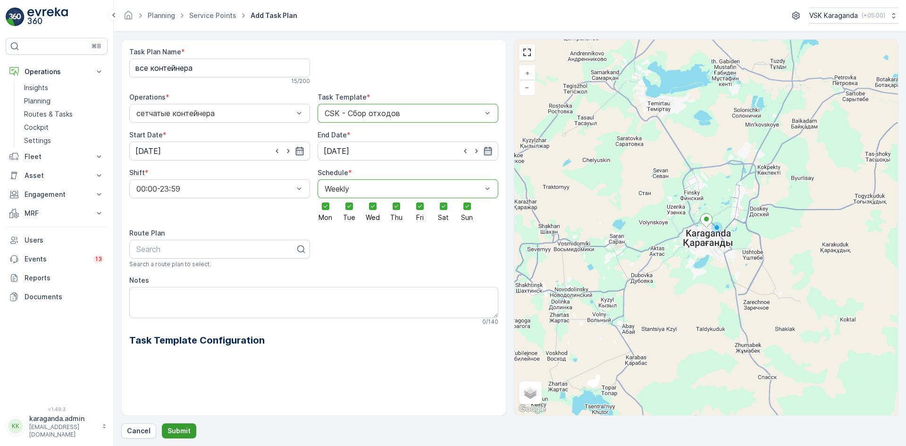
click at [186, 426] on button "Submit" at bounding box center [179, 430] width 34 height 15
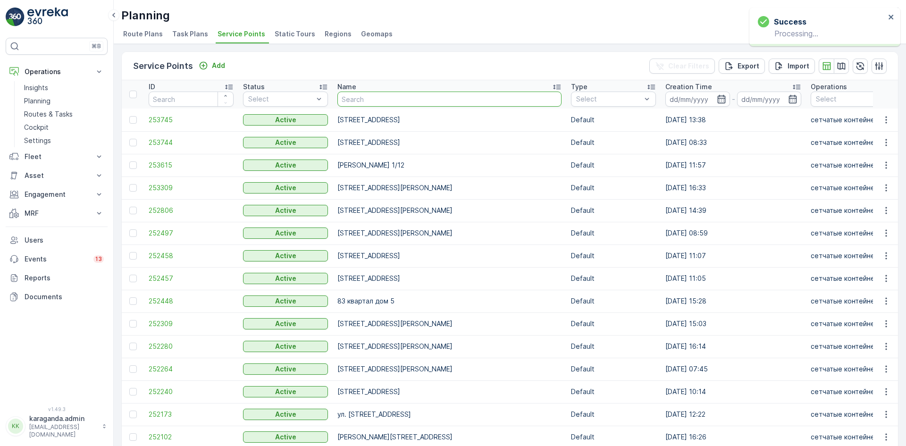
click at [383, 100] on input "text" at bounding box center [449, 99] width 224 height 15
type input "жамбыла"
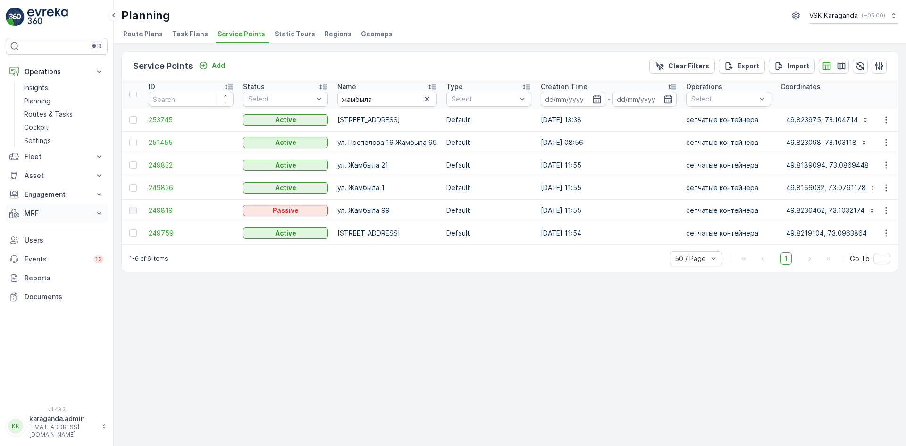
click at [30, 209] on button "MRF" at bounding box center [57, 213] width 102 height 19
click at [39, 230] on p "Входящий & Исходящий" at bounding box center [63, 229] width 79 height 9
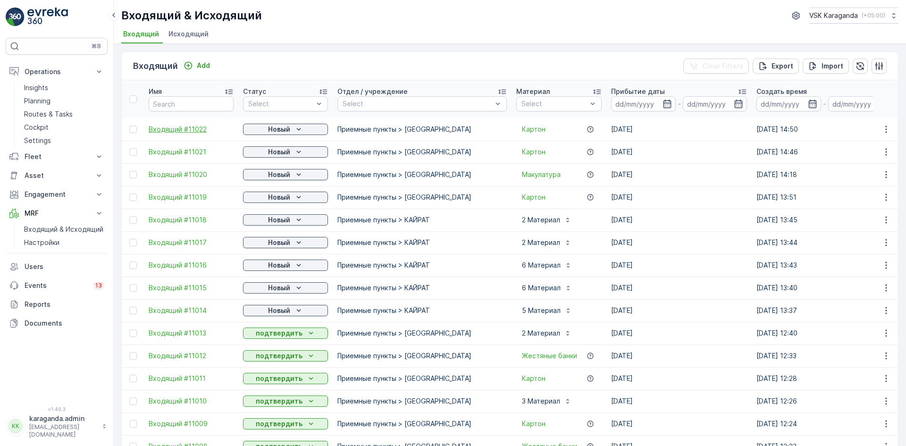
click at [176, 128] on span "Входящий #11022" at bounding box center [191, 129] width 85 height 9
click at [285, 129] on p "Новый" at bounding box center [279, 129] width 22 height 9
click at [278, 153] on span "подтвердить" at bounding box center [270, 156] width 43 height 9
click at [277, 151] on p "Новый" at bounding box center [279, 151] width 22 height 9
click at [271, 177] on span "подтвердить" at bounding box center [270, 179] width 43 height 9
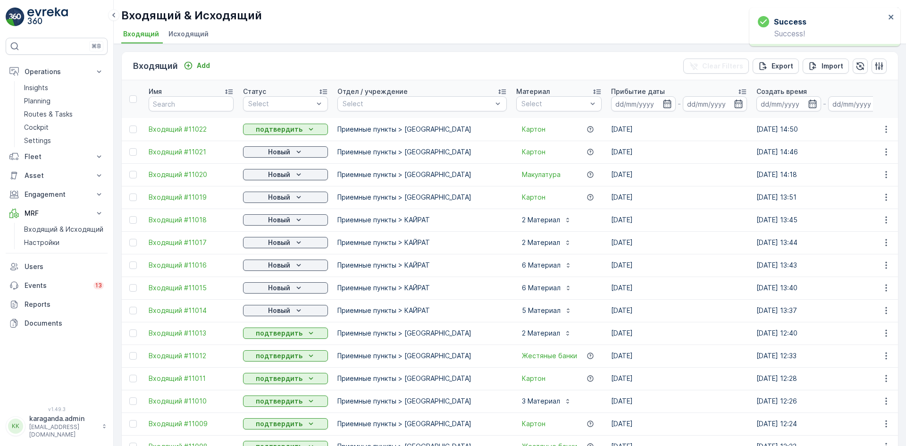
click at [284, 174] on p "Новый" at bounding box center [279, 174] width 22 height 9
click at [280, 197] on span "подтвердить" at bounding box center [270, 201] width 43 height 9
click at [296, 195] on icon "Новый" at bounding box center [298, 197] width 9 height 9
click at [294, 219] on icon "Новый" at bounding box center [298, 219] width 9 height 9
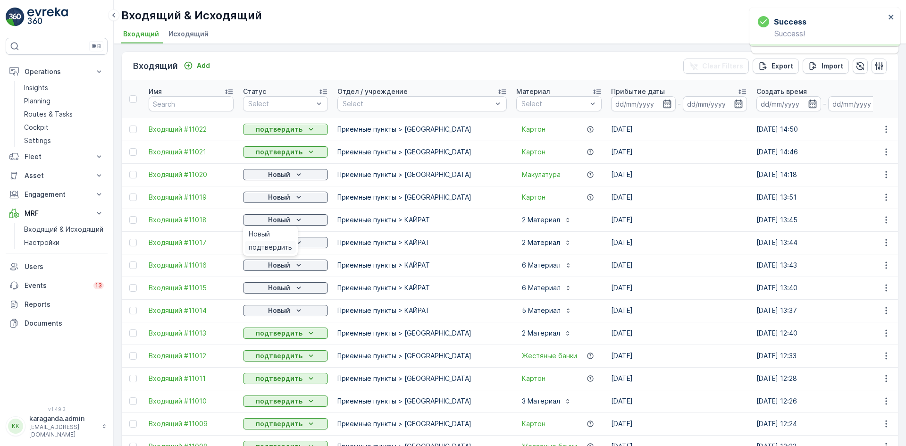
click at [279, 248] on span "подтвердить" at bounding box center [270, 247] width 43 height 9
click at [288, 243] on p "Новый" at bounding box center [279, 242] width 22 height 9
click at [299, 266] on icon "Новый" at bounding box center [298, 265] width 4 height 2
click at [282, 295] on span "подтвердить" at bounding box center [270, 292] width 43 height 9
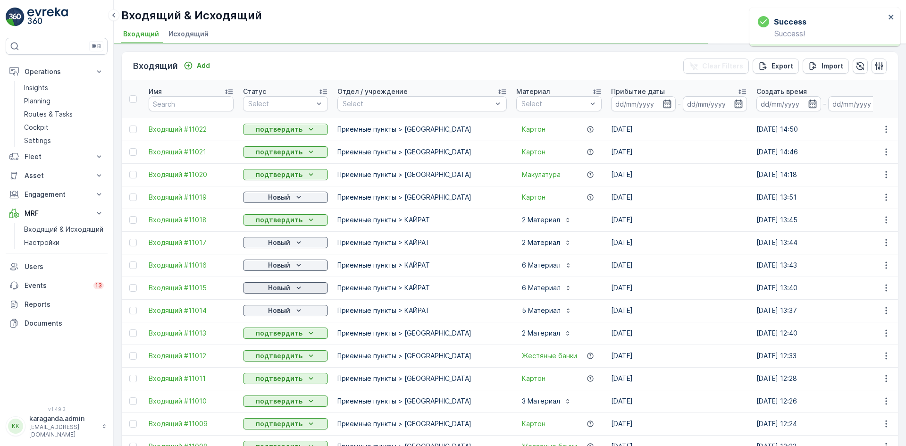
click at [293, 289] on div "Новый" at bounding box center [285, 287] width 77 height 9
click at [276, 316] on span "подтвердить" at bounding box center [270, 315] width 43 height 9
click at [294, 310] on icon "Новый" at bounding box center [298, 310] width 9 height 9
click at [271, 336] on span "подтвердить" at bounding box center [270, 337] width 43 height 9
click at [290, 194] on p "Новый" at bounding box center [279, 197] width 22 height 9
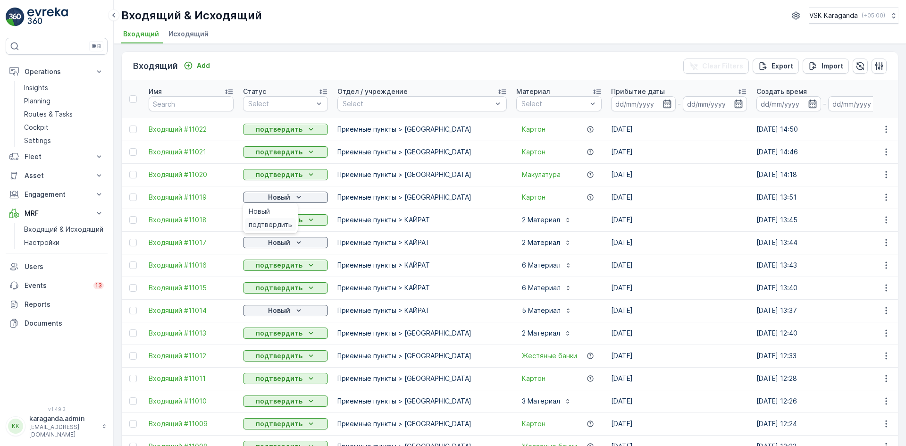
click at [273, 225] on span "подтвердить" at bounding box center [270, 224] width 43 height 9
click at [275, 240] on p "Новый" at bounding box center [279, 242] width 22 height 9
drag, startPoint x: 271, startPoint y: 265, endPoint x: 274, endPoint y: 295, distance: 30.3
click at [271, 266] on div "подтвердить" at bounding box center [270, 269] width 51 height 13
click at [277, 312] on p "Новый" at bounding box center [279, 310] width 22 height 9
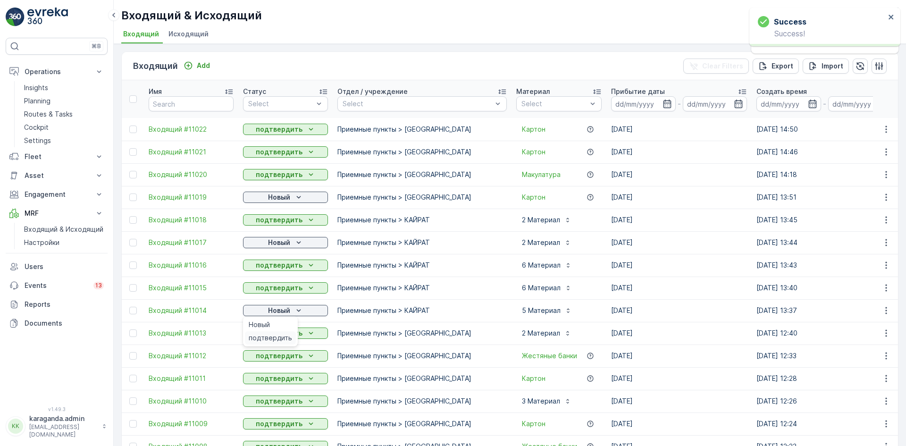
click at [273, 335] on span "подтвердить" at bounding box center [270, 337] width 43 height 9
